Goal: Transaction & Acquisition: Purchase product/service

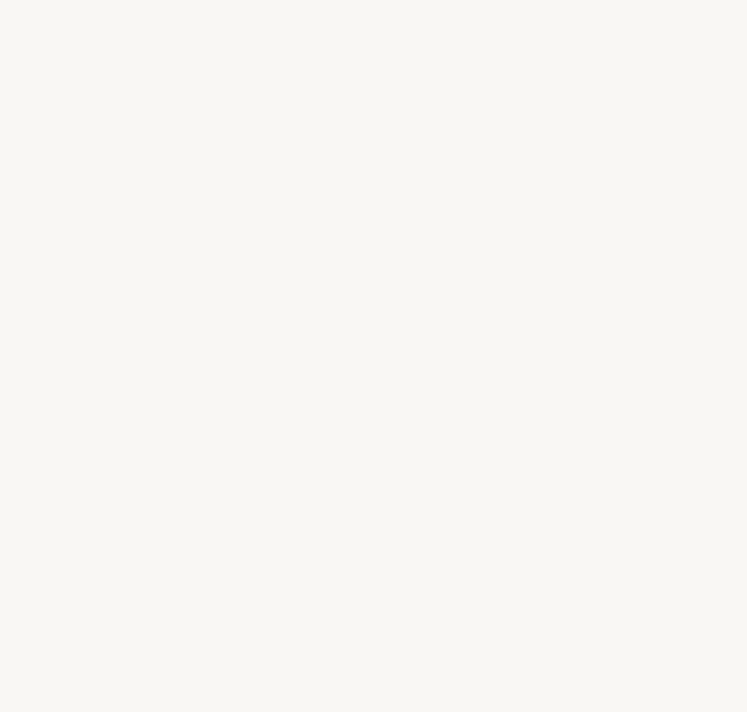
select select "DE"
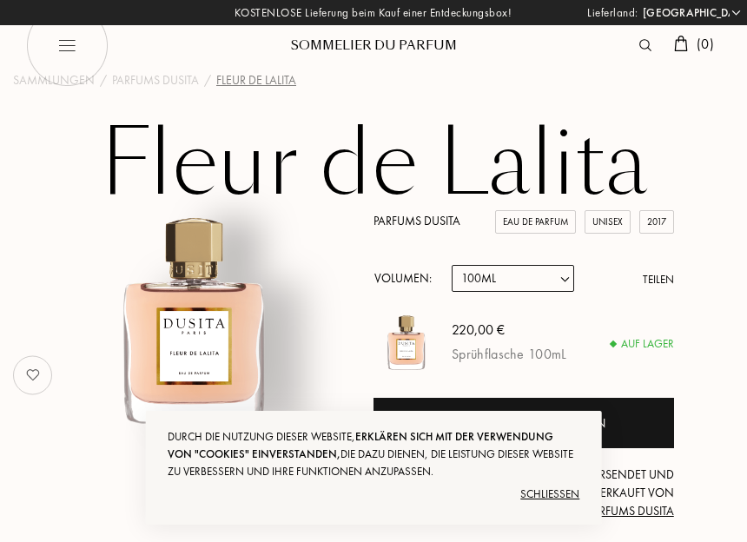
select select "DE"
select select "4"
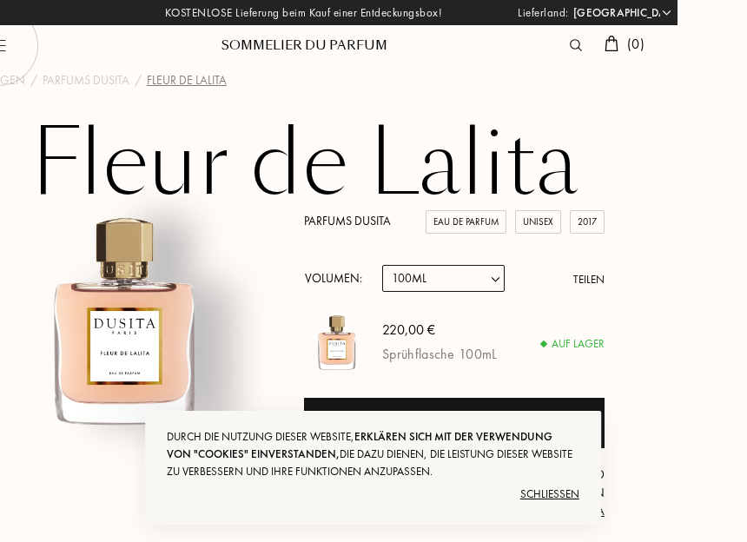
scroll to position [0, 69]
click at [495, 170] on h1 "Fleur de Lalita" at bounding box center [304, 164] width 747 height 96
click at [545, 223] on div "Unisex" at bounding box center [538, 221] width 46 height 23
click at [545, 227] on div "Unisex" at bounding box center [538, 221] width 46 height 23
click at [541, 225] on div "Unisex" at bounding box center [538, 221] width 46 height 23
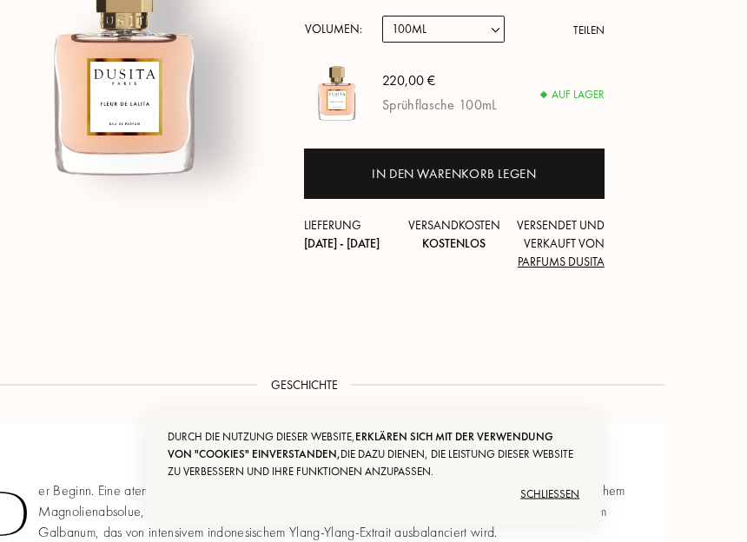
scroll to position [294, 69]
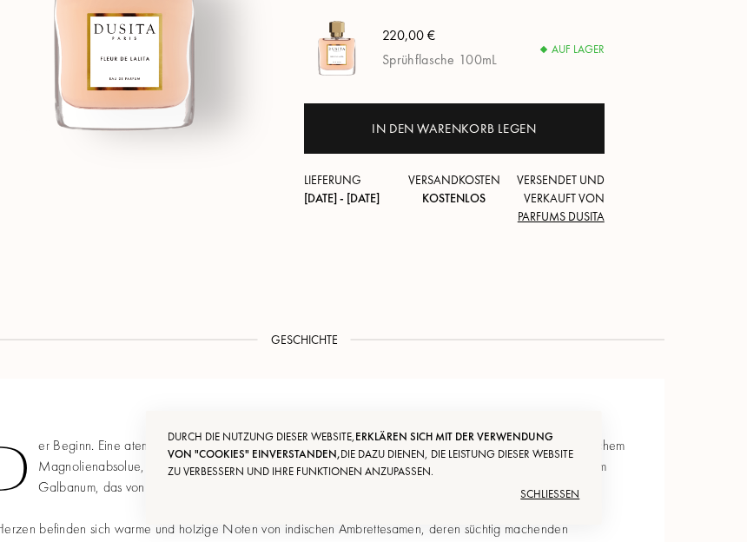
click at [498, 458] on div "Der Beginn. Eine atemberaubende Blütenfülle: [PERSON_NAME] aus [PERSON_NAME] un…" at bounding box center [304, 539] width 721 height 321
click at [476, 126] on div "In den Warenkorb legen" at bounding box center [454, 129] width 164 height 20
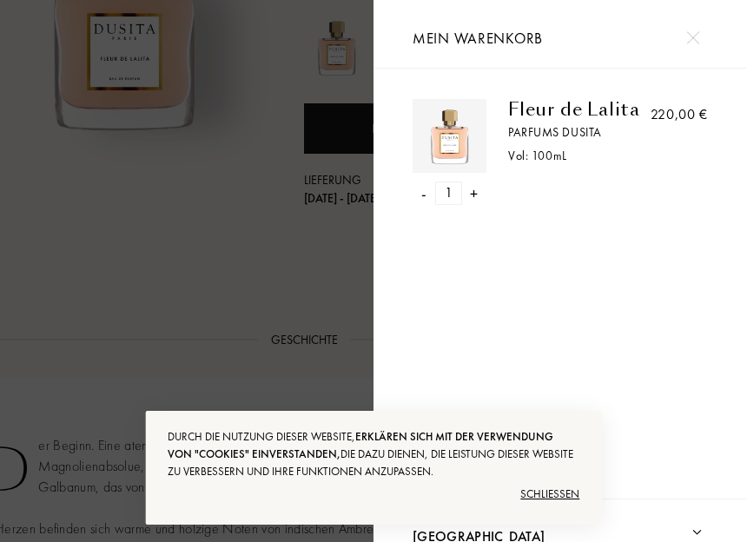
click at [261, 296] on div at bounding box center [186, 336] width 373 height 672
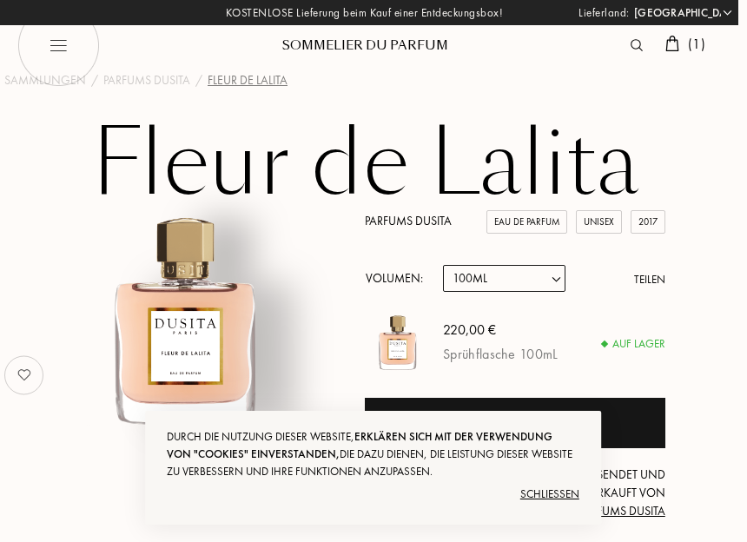
scroll to position [0, 9]
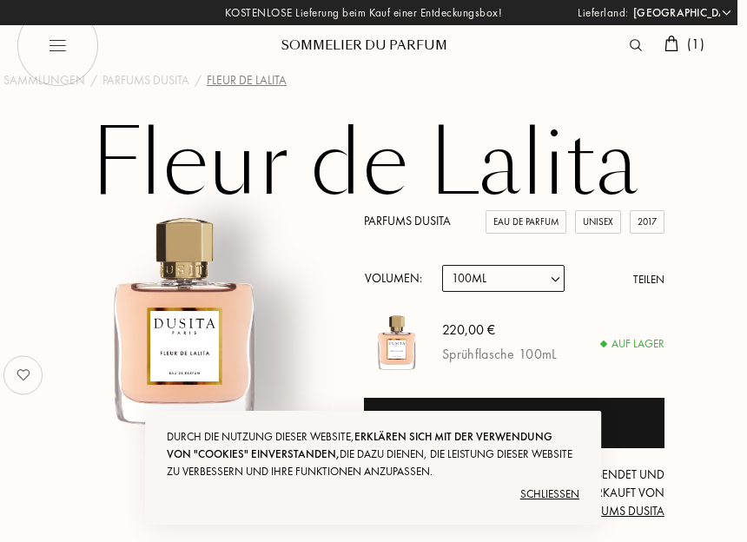
click at [435, 50] on div "Sommelier du Parfum" at bounding box center [365, 45] width 208 height 18
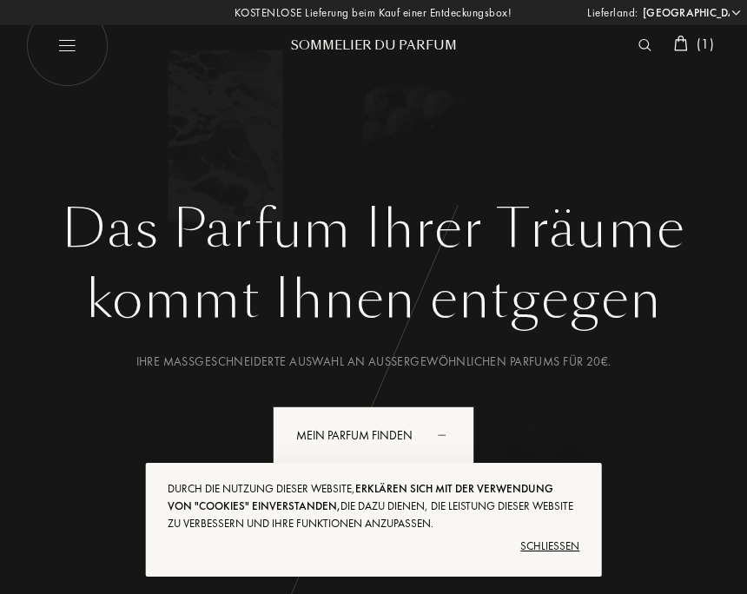
select select "DE"
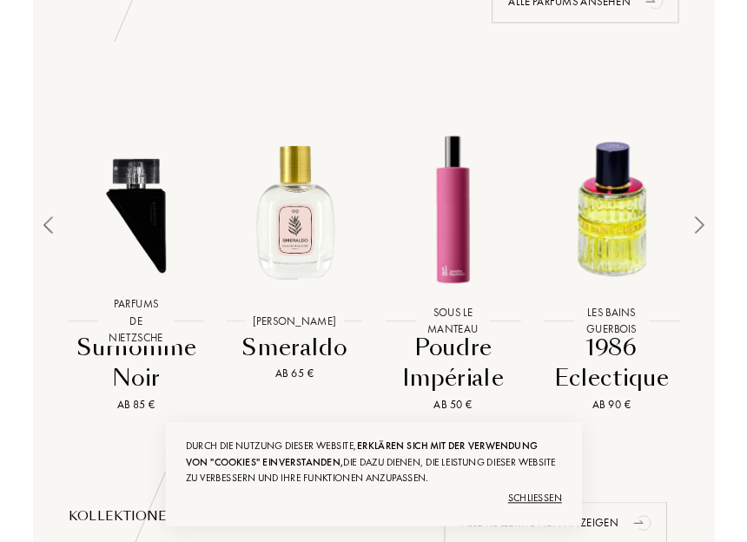
scroll to position [1303, 0]
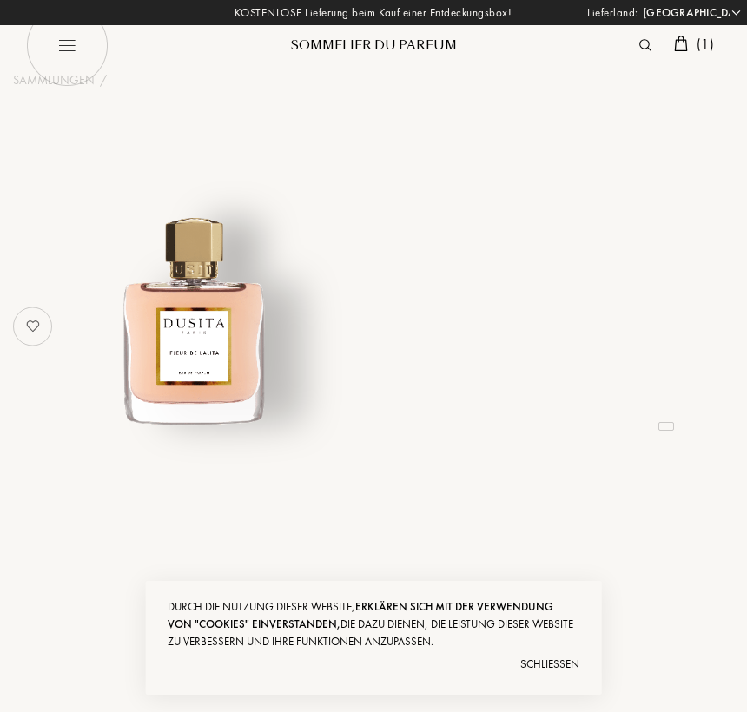
select select "DE"
select select "4"
